Goal: Find specific page/section: Find specific page/section

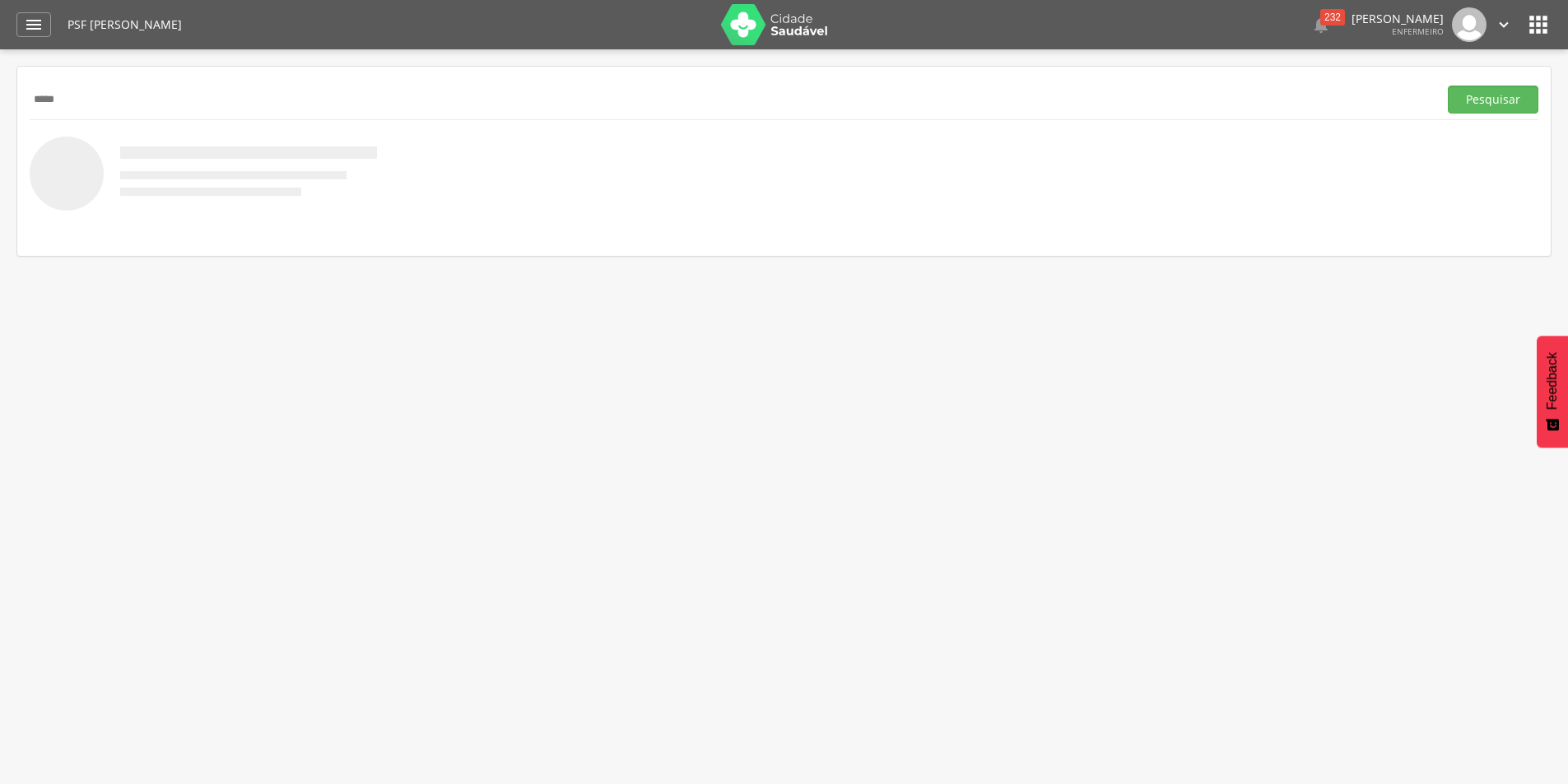
type input "*****"
click at [1448, 86] on button "Pesquisar" at bounding box center [1492, 99] width 90 height 28
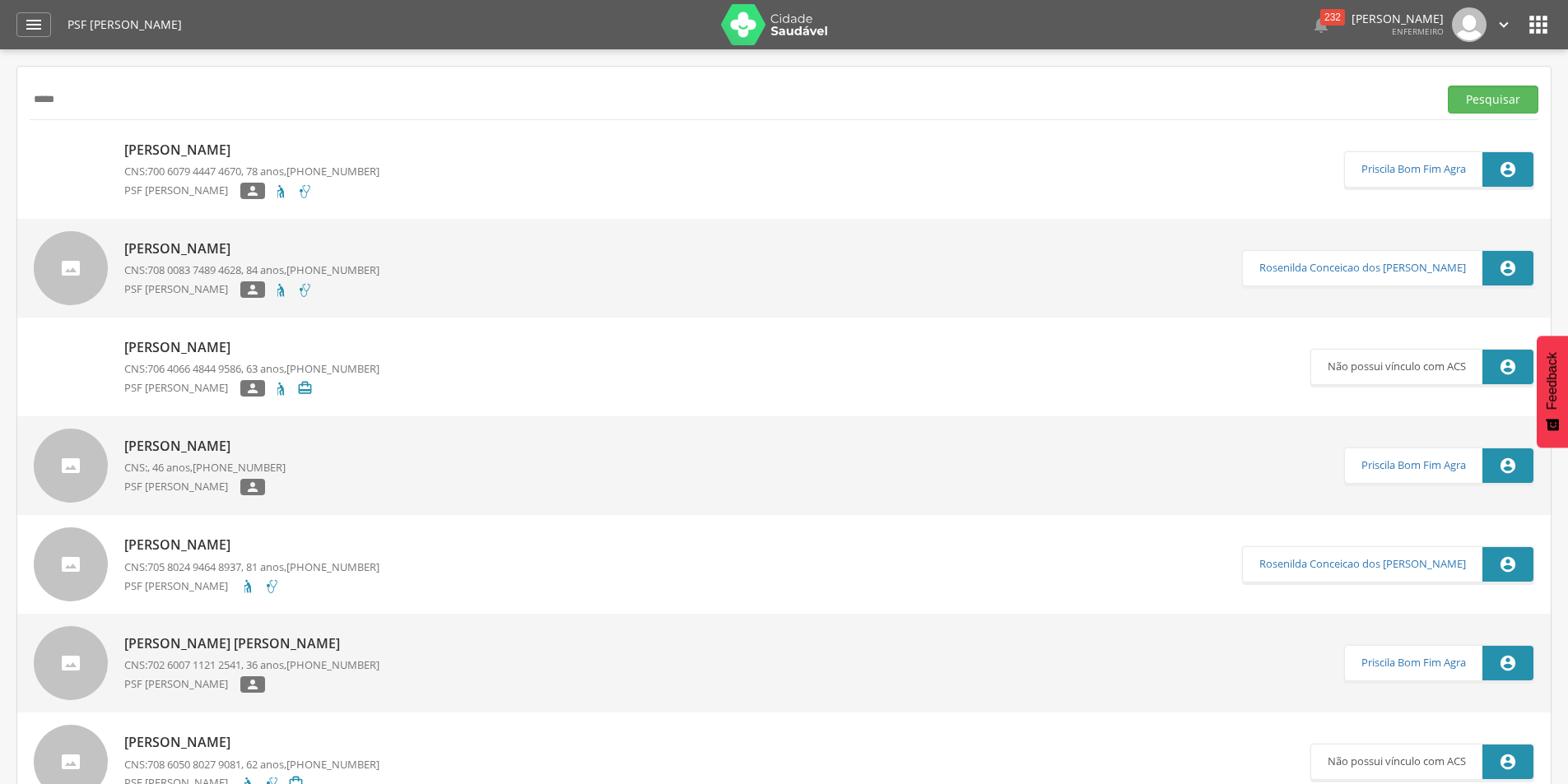
click at [318, 374] on span "[PHONE_NUMBER]" at bounding box center [333, 369] width 93 height 15
type input "**********"
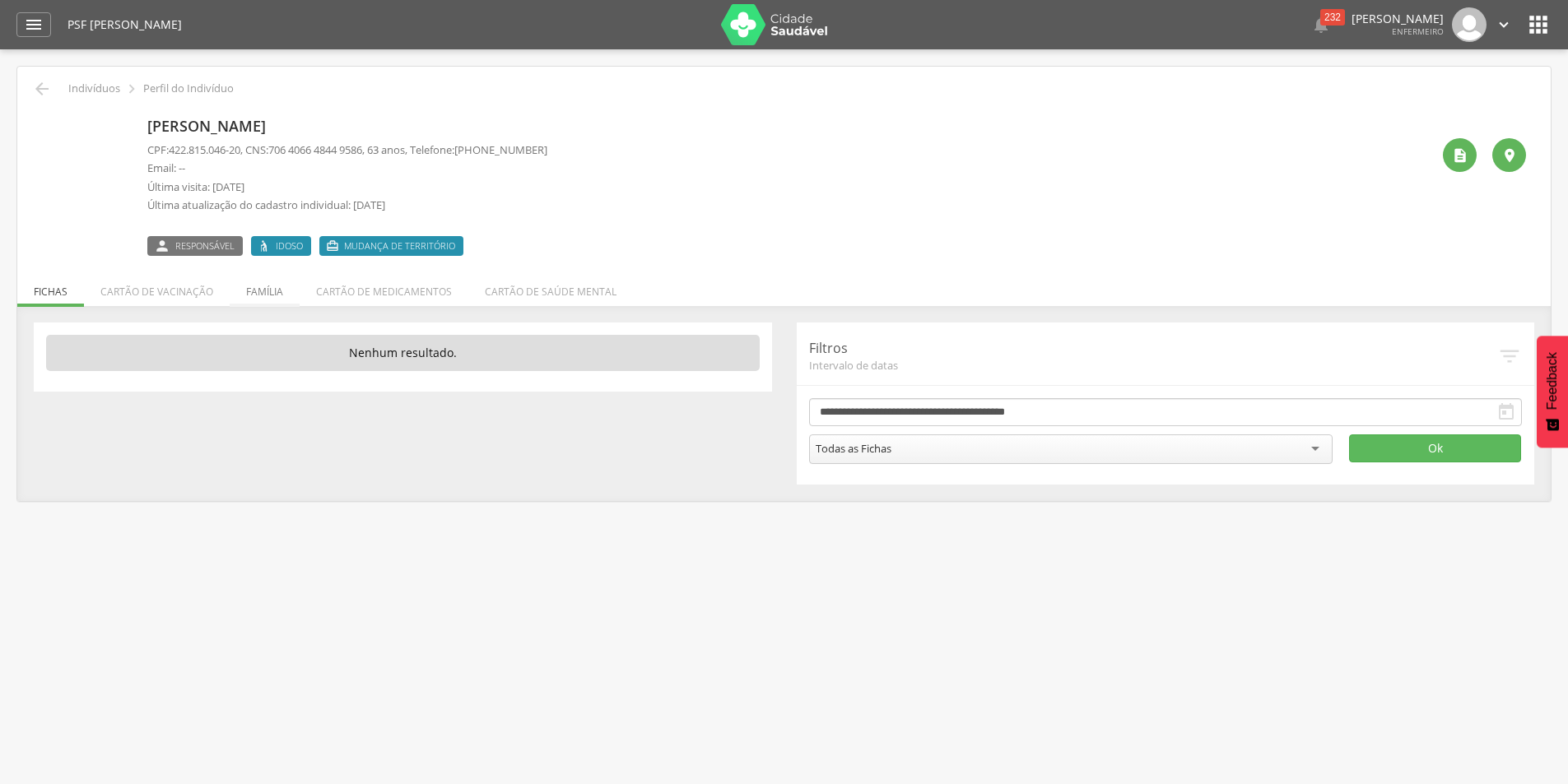
click at [268, 289] on li "Família" at bounding box center [265, 287] width 70 height 38
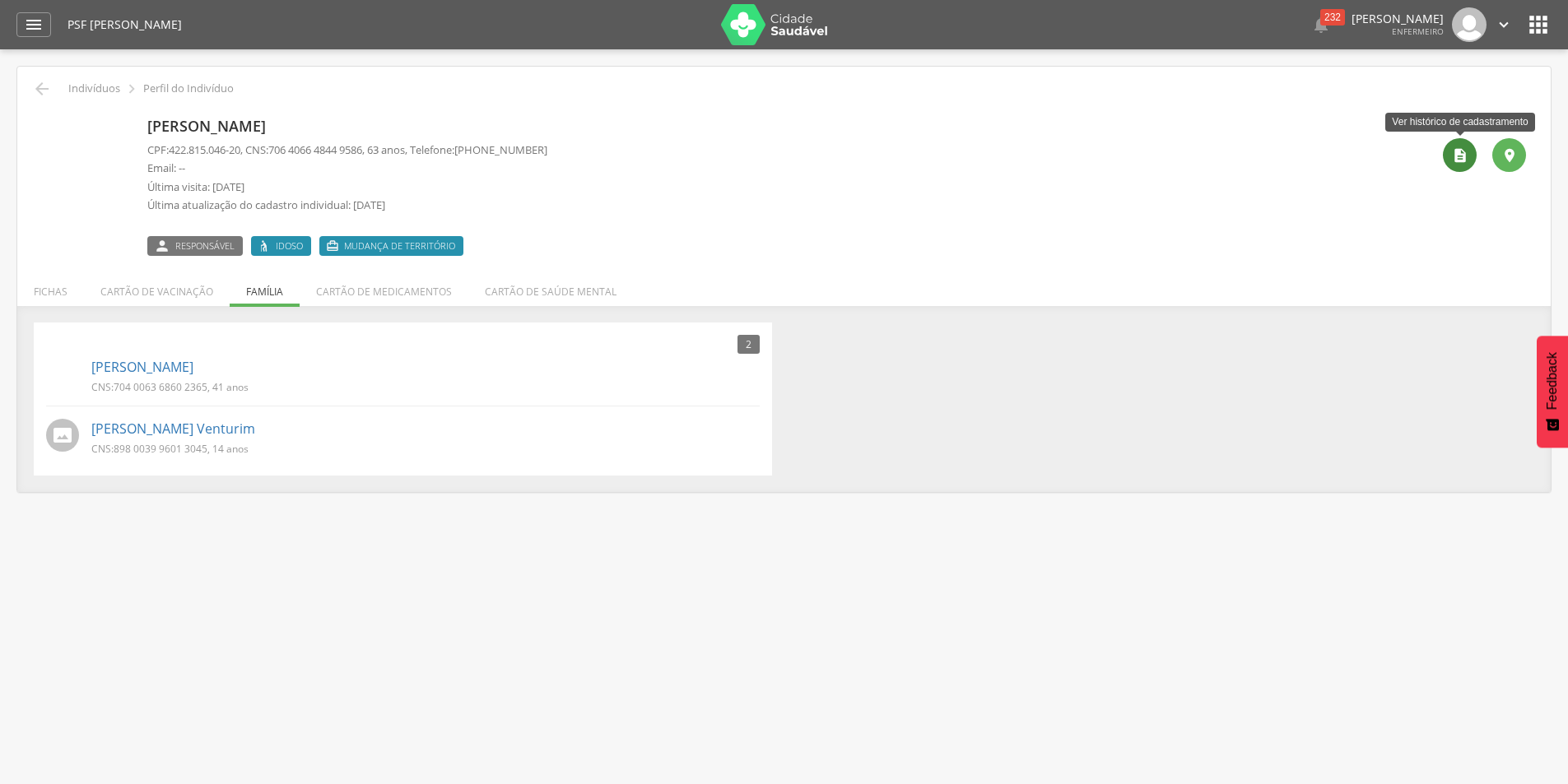
click at [1456, 155] on icon "" at bounding box center [1459, 155] width 16 height 16
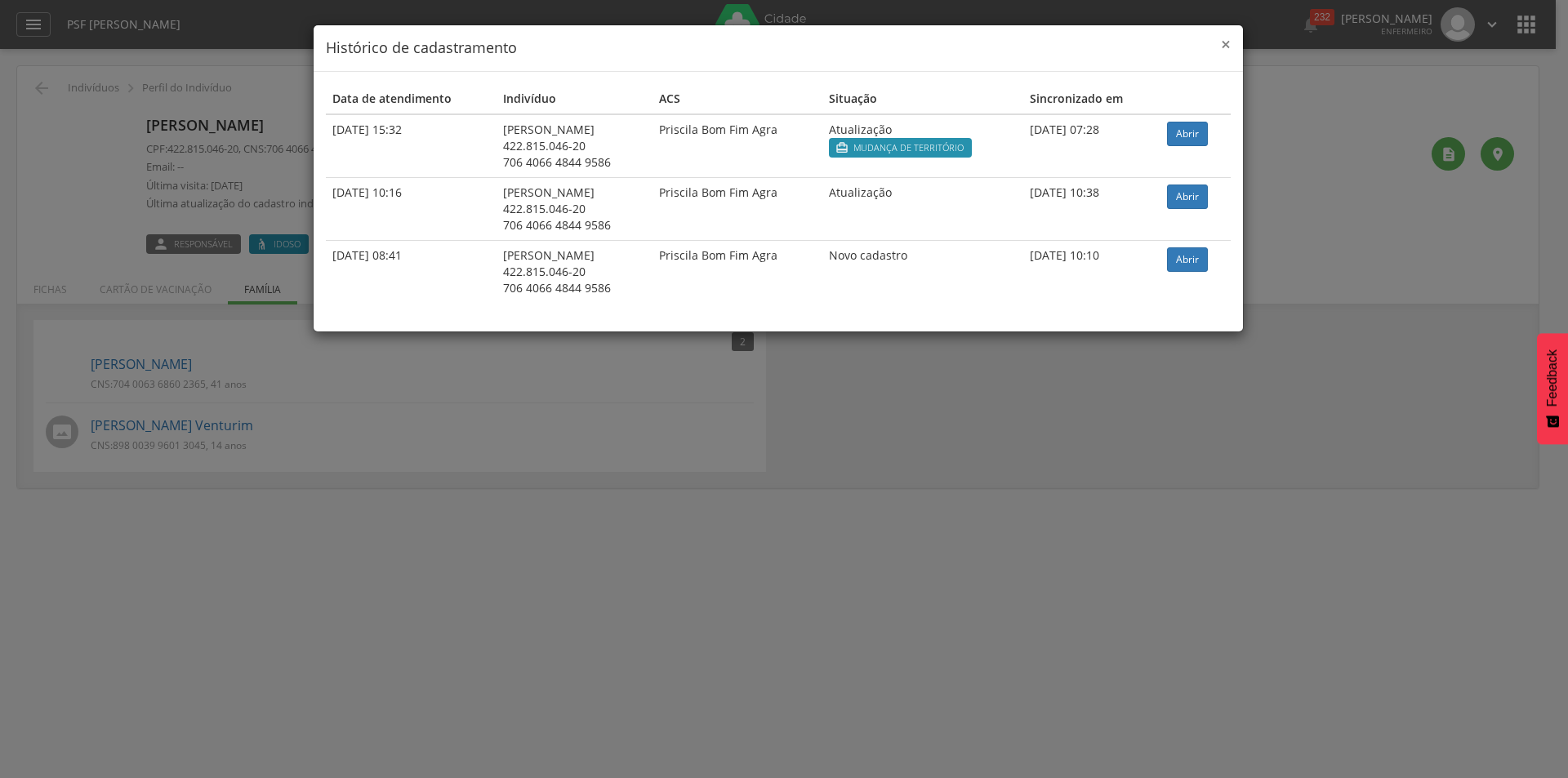
click at [1222, 43] on span "×" at bounding box center [1226, 43] width 10 height 23
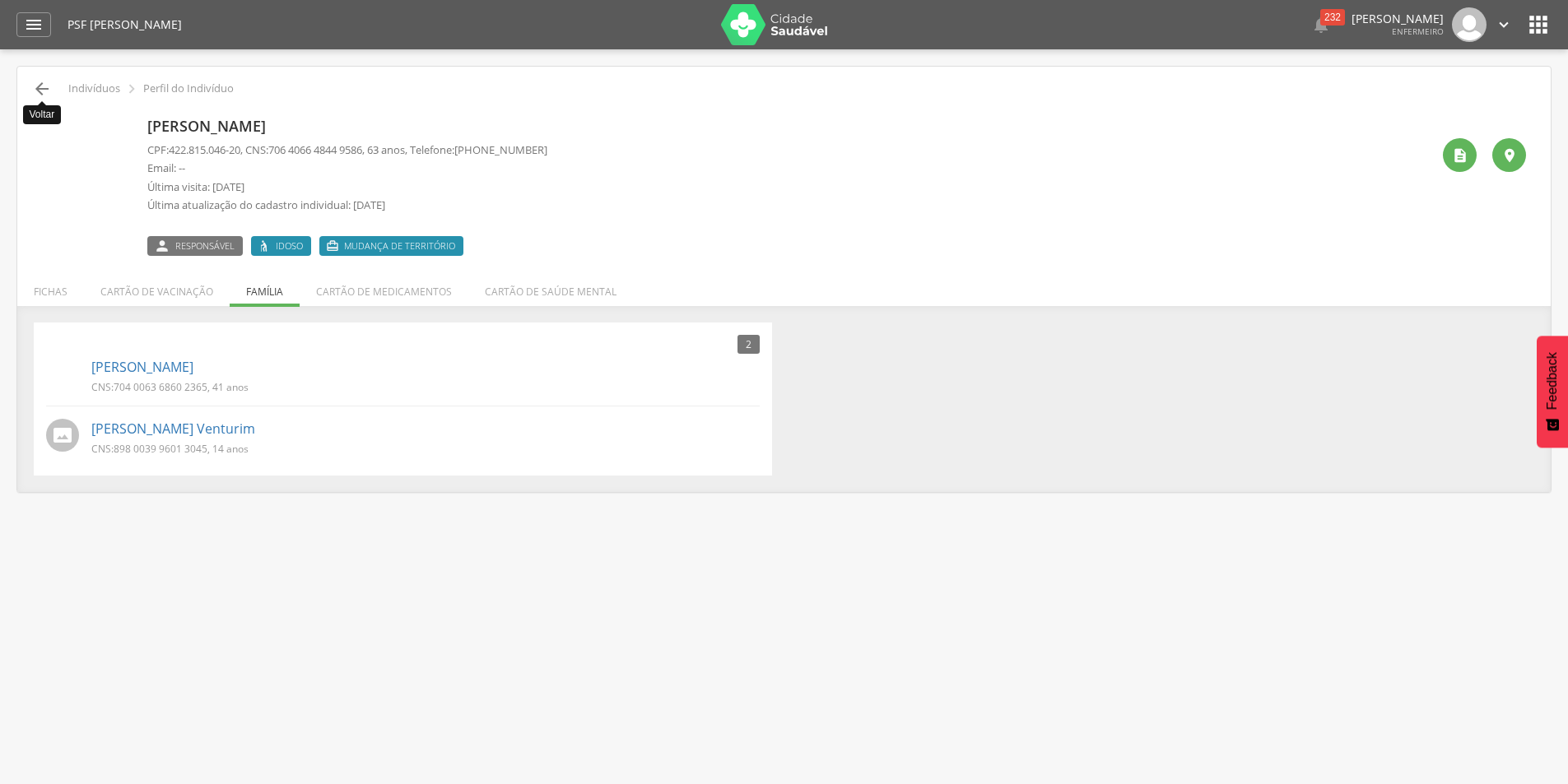
click at [44, 88] on icon "" at bounding box center [42, 89] width 20 height 20
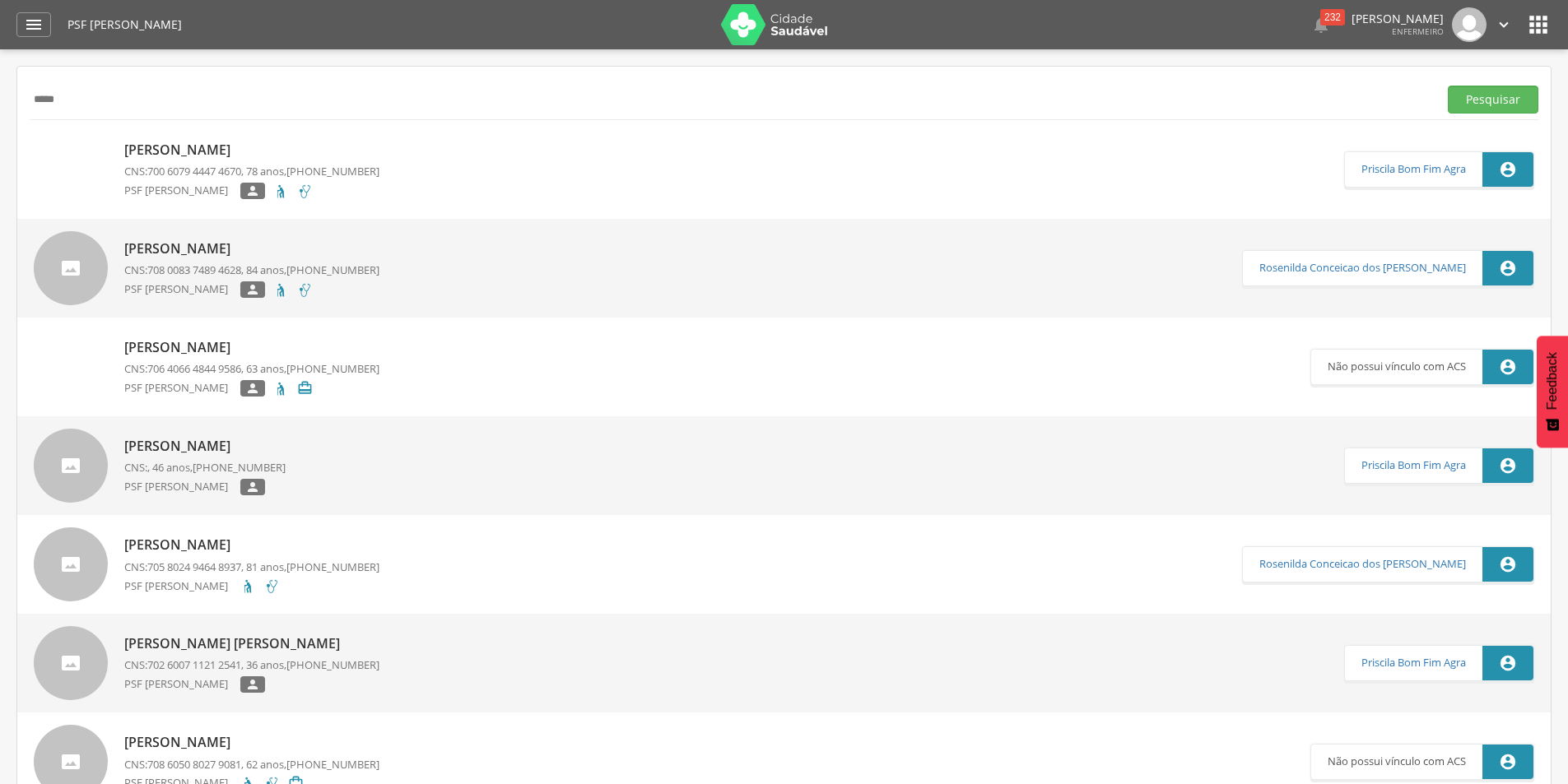
click at [215, 349] on p "[PERSON_NAME]" at bounding box center [252, 348] width 256 height 19
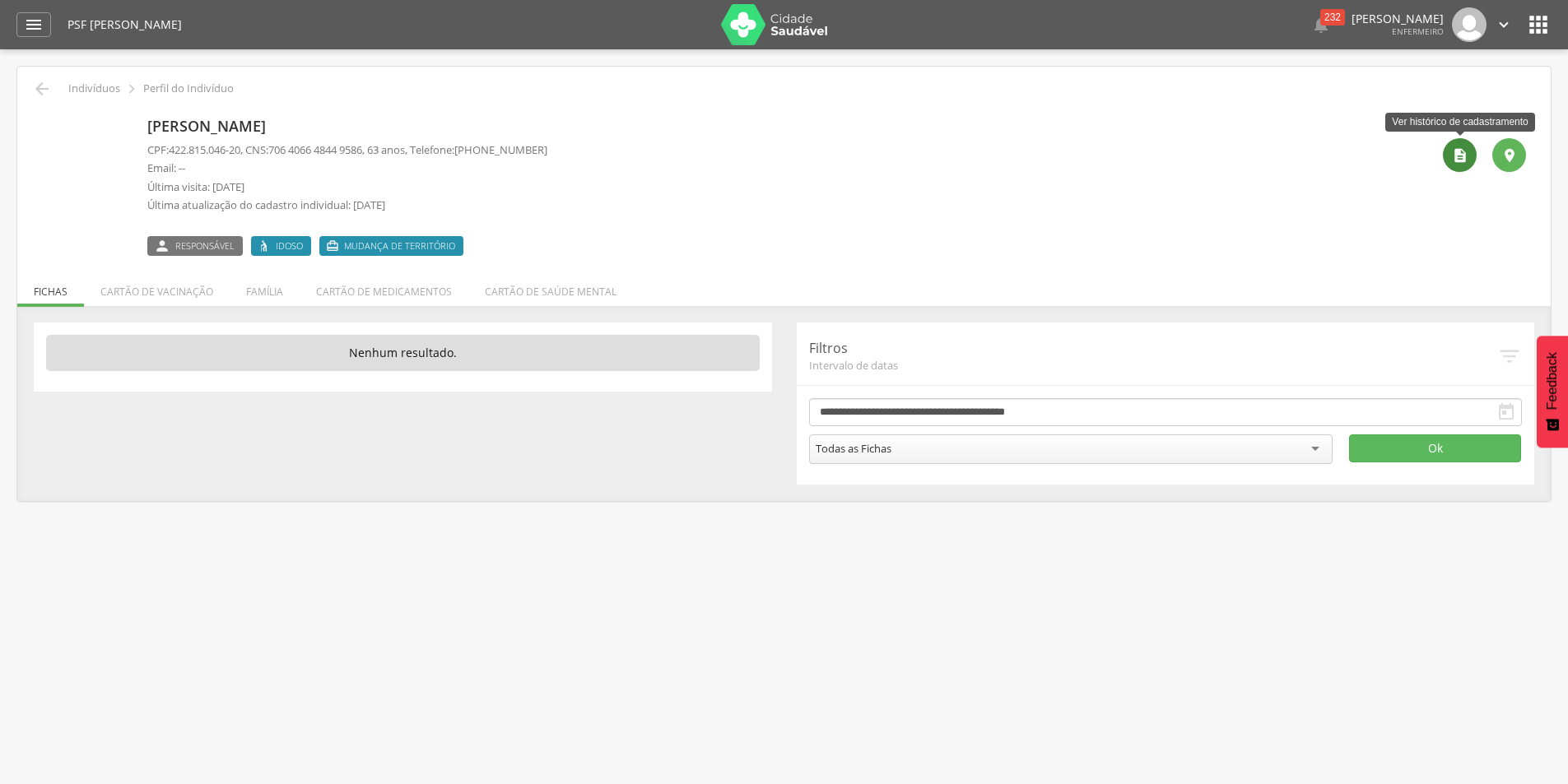
click at [1461, 162] on icon "" at bounding box center [1459, 155] width 16 height 16
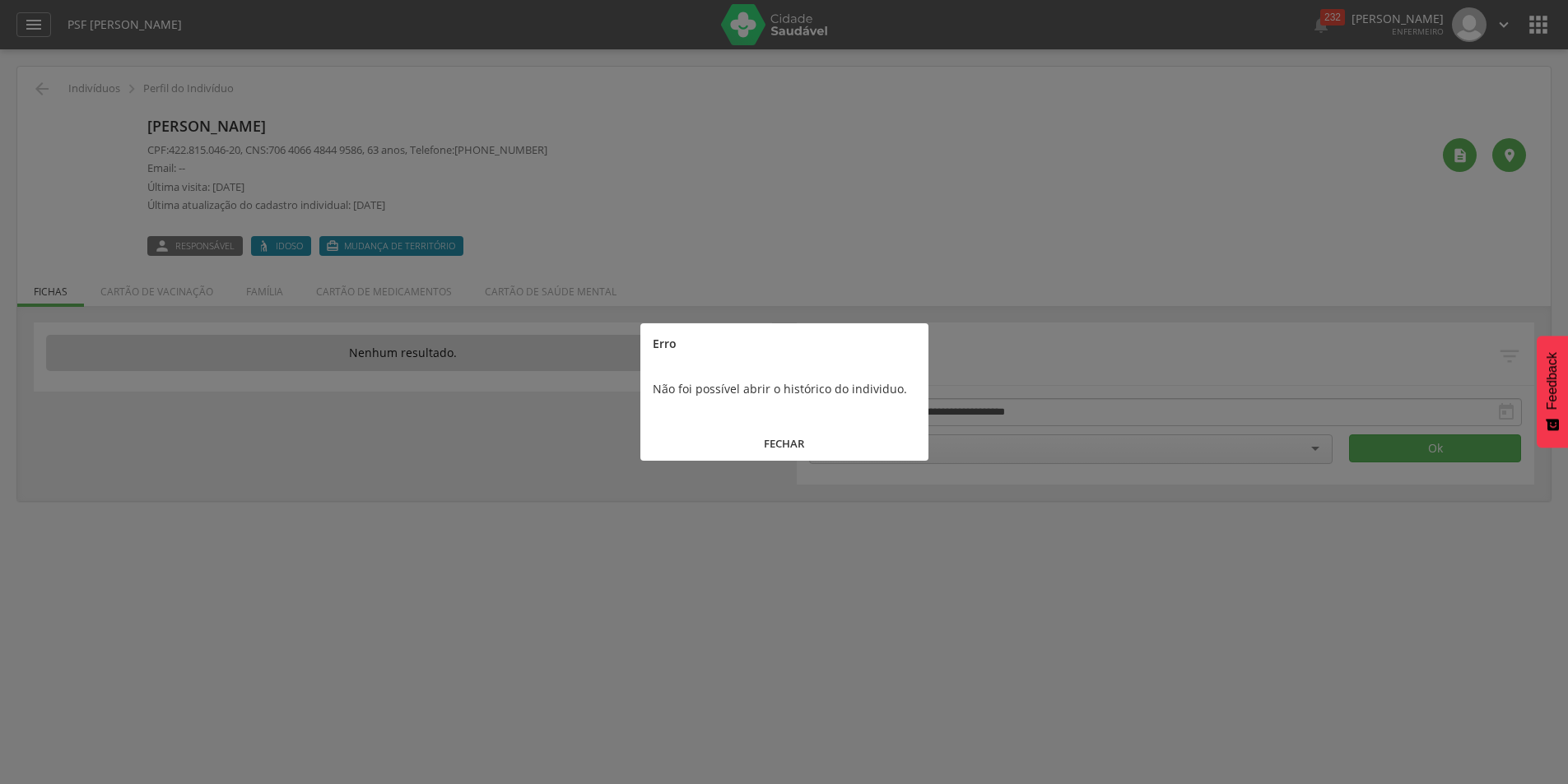
click at [781, 444] on button "FECHAR" at bounding box center [784, 444] width 288 height 36
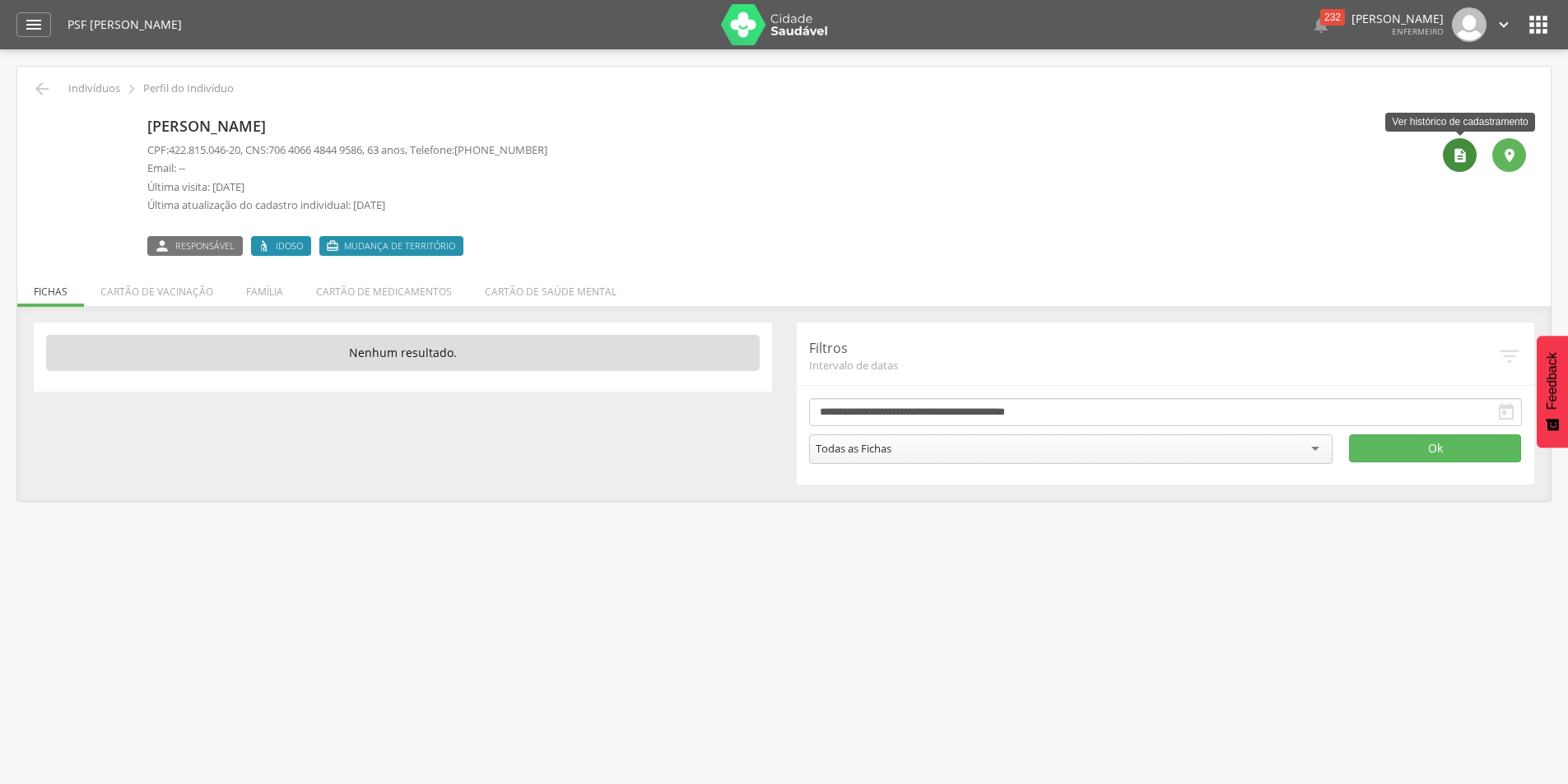
click at [1458, 152] on icon "" at bounding box center [1459, 155] width 16 height 16
